Goal: Task Accomplishment & Management: Manage account settings

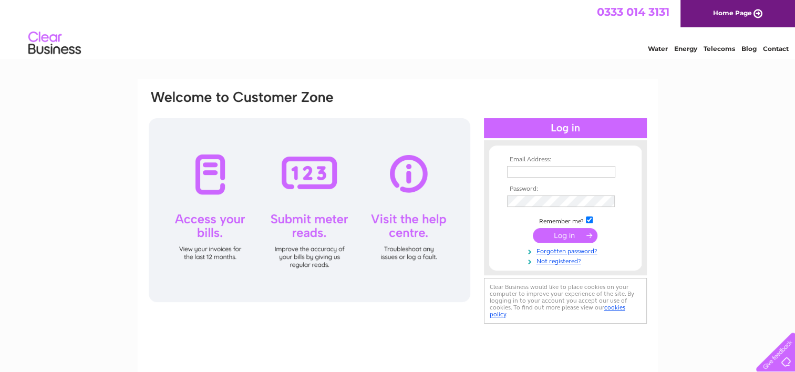
type input "spixworthmotel2@hotmail.com"
click at [575, 235] on input "submit" at bounding box center [565, 235] width 65 height 15
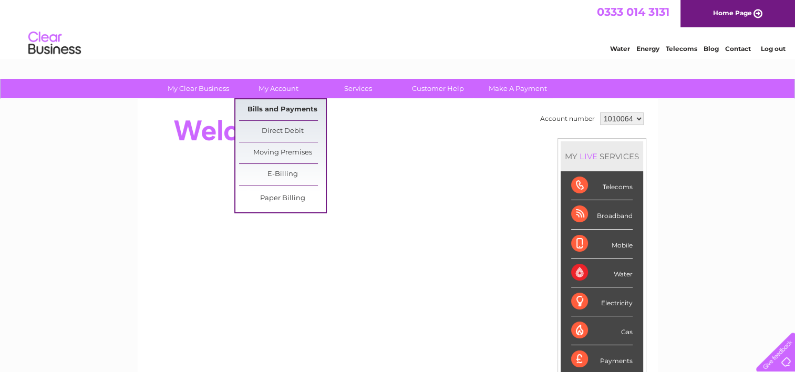
click at [278, 118] on link "Bills and Payments" at bounding box center [282, 109] width 87 height 21
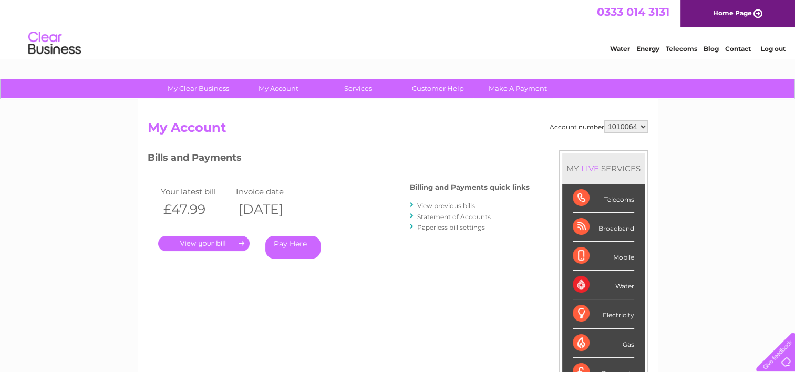
click at [200, 241] on link "." at bounding box center [203, 243] width 91 height 15
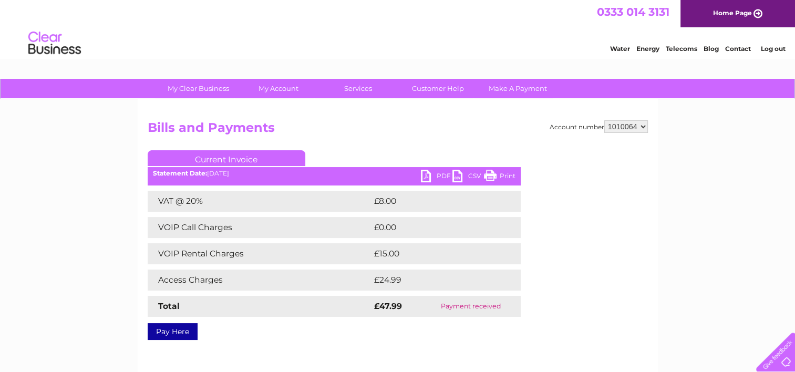
click at [439, 176] on link "PDF" at bounding box center [437, 177] width 32 height 15
